Goal: Task Accomplishment & Management: Manage account settings

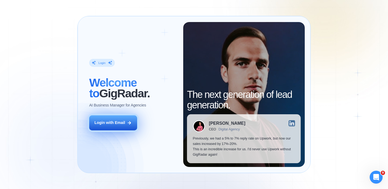
click at [121, 123] on div "Login with Email" at bounding box center [109, 122] width 31 height 5
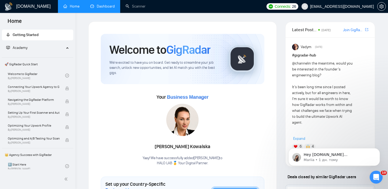
click at [95, 6] on link "Dashboard" at bounding box center [102, 6] width 25 height 5
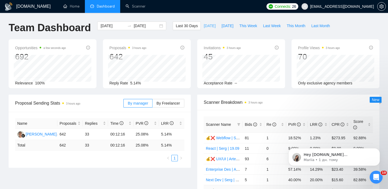
click at [204, 25] on span "[DATE]" at bounding box center [210, 26] width 12 height 6
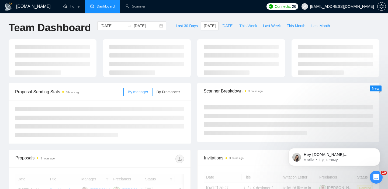
click at [246, 24] on span "This Week" at bounding box center [248, 26] width 18 height 6
type input "[DATE]"
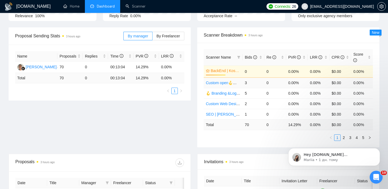
scroll to position [72, 0]
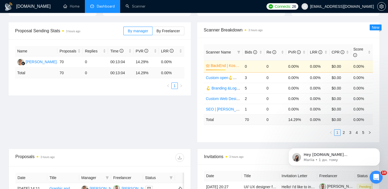
click at [304, 132] on ul "1 2 3 4 5" at bounding box center [288, 133] width 169 height 6
click at [304, 54] on div "PVR" at bounding box center [297, 52] width 18 height 6
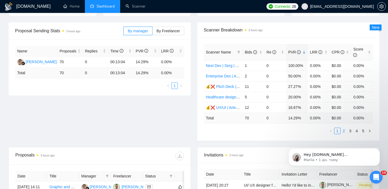
click at [344, 130] on link "2" at bounding box center [344, 131] width 6 height 6
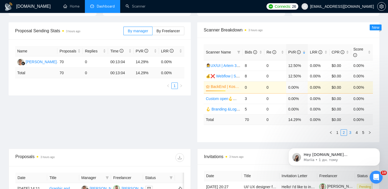
click at [352, 132] on link "3" at bounding box center [350, 133] width 6 height 6
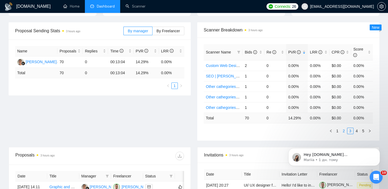
click at [342, 133] on link "2" at bounding box center [344, 131] width 6 height 6
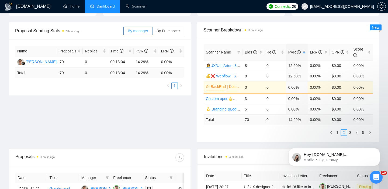
click at [341, 133] on link "2" at bounding box center [344, 133] width 6 height 6
click at [338, 133] on link "1" at bounding box center [337, 133] width 6 height 6
